Goal: Transaction & Acquisition: Obtain resource

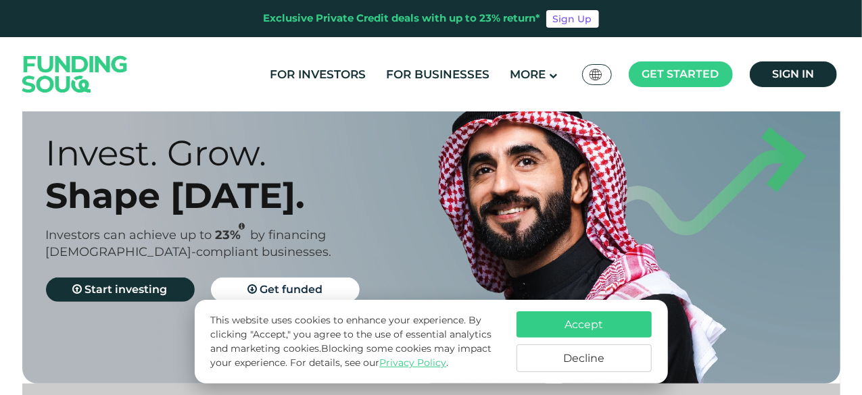
click at [581, 312] on button "Accept" at bounding box center [583, 325] width 135 height 26
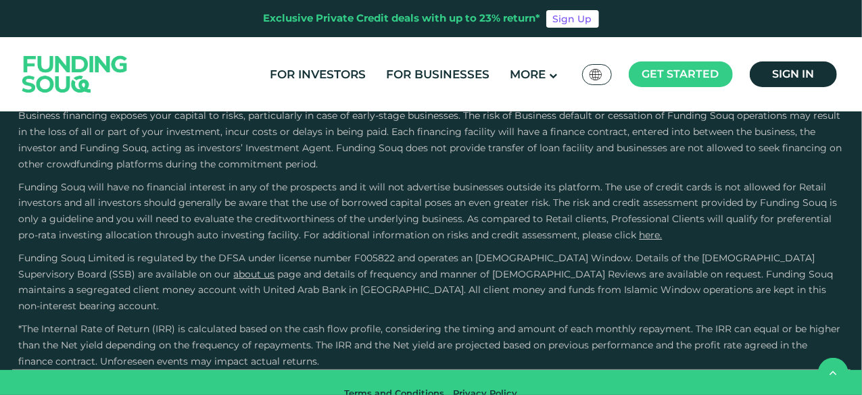
scroll to position [1958, 0]
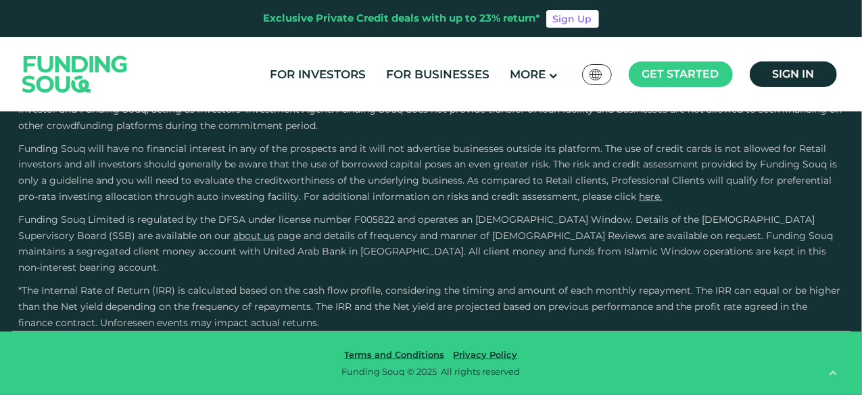
type tc-range-slider "4"
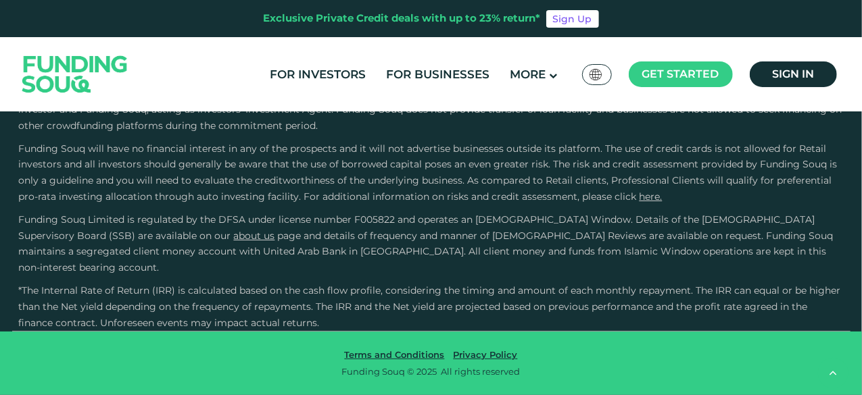
scroll to position [2810, 0]
type tc-range-slider "4"
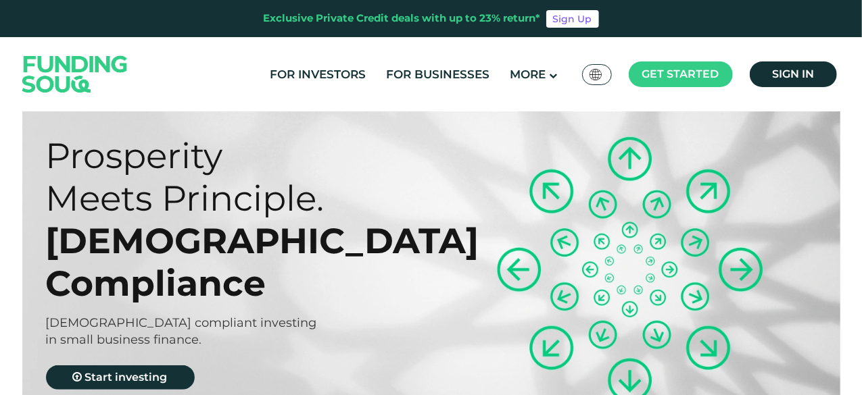
scroll to position [0, 0]
